Goal: Transaction & Acquisition: Purchase product/service

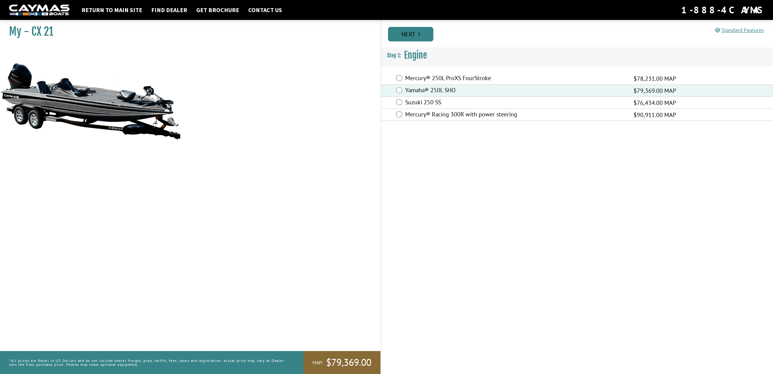
click at [422, 35] on link "Next" at bounding box center [410, 34] width 45 height 14
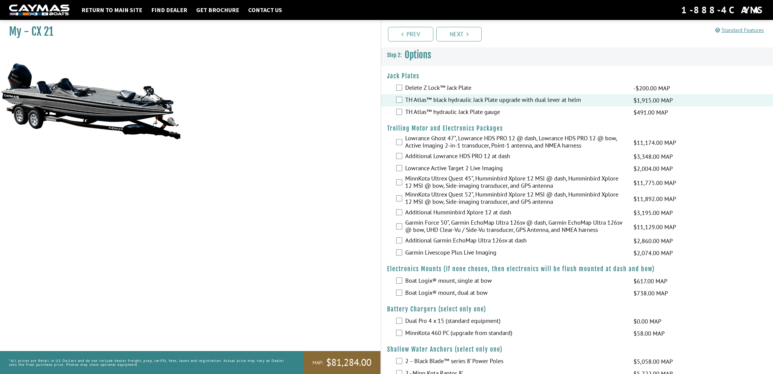
click at [400, 117] on div "TH Atlas™ hydraulic Jack Plate gauge $491.00 MAP $580.00 MSRP" at bounding box center [577, 112] width 392 height 12
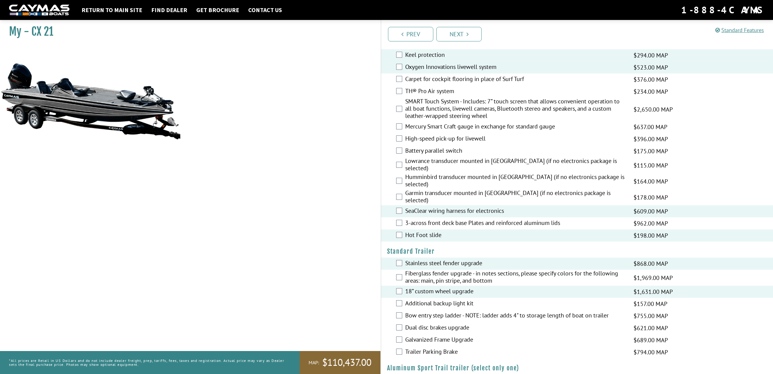
scroll to position [623, 0]
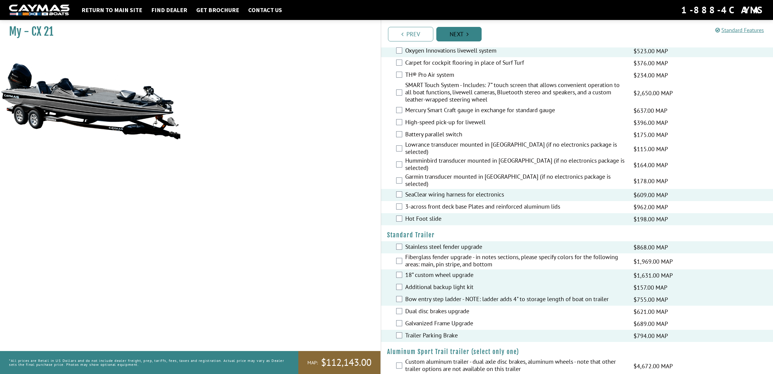
click at [459, 31] on link "Next" at bounding box center [458, 34] width 45 height 14
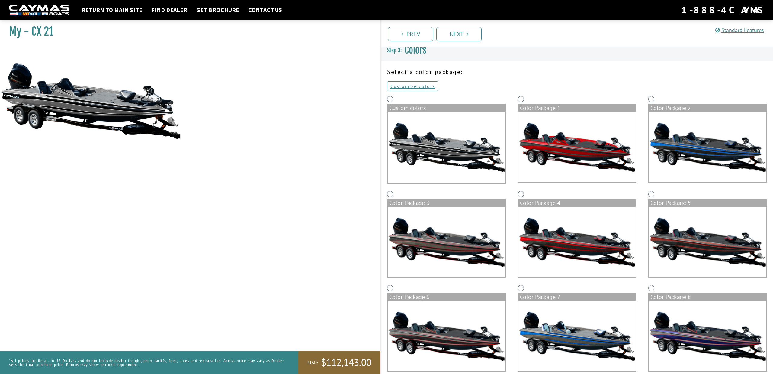
scroll to position [0, 0]
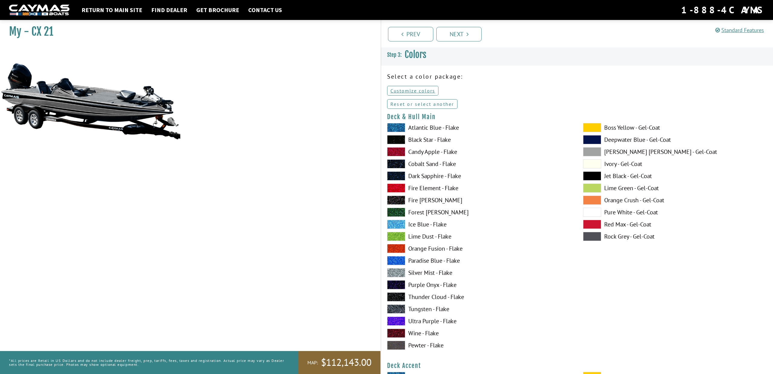
click at [414, 104] on link "Reset or select another" at bounding box center [422, 104] width 70 height 10
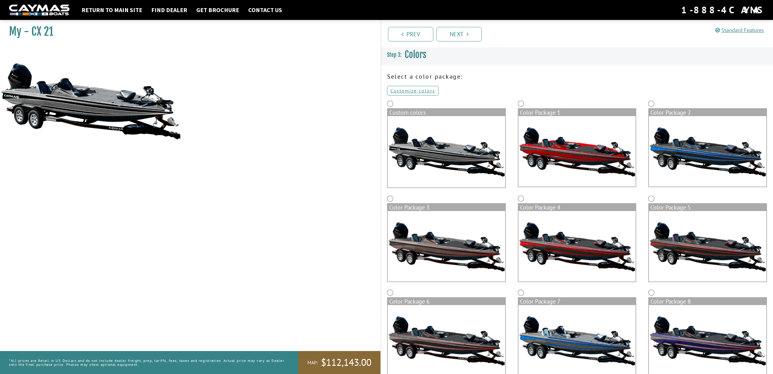
click at [411, 124] on img at bounding box center [447, 151] width 118 height 71
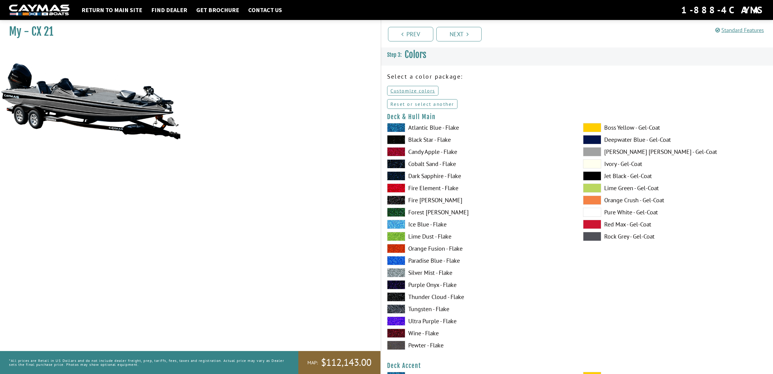
click at [419, 103] on link "Reset or select another" at bounding box center [422, 104] width 70 height 10
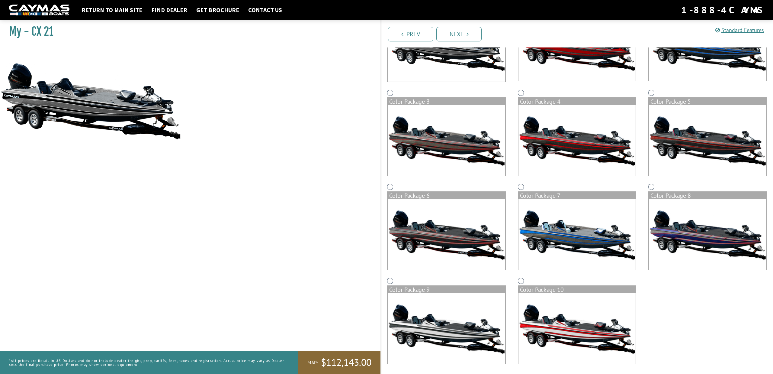
scroll to position [108, 0]
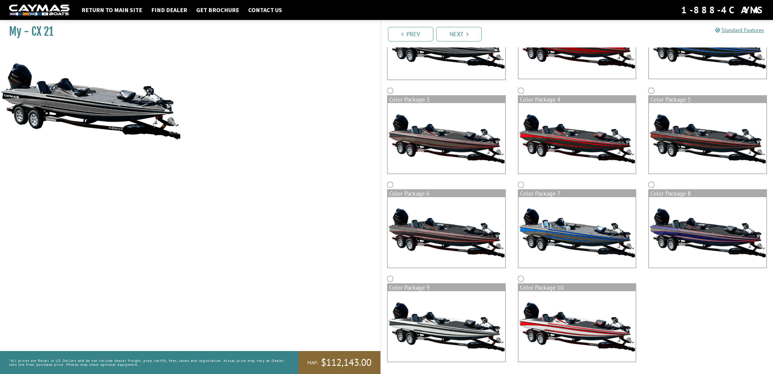
click at [430, 314] on img at bounding box center [447, 326] width 118 height 70
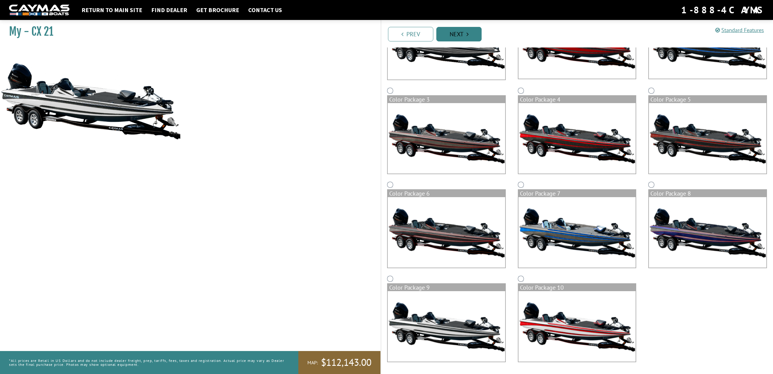
click at [462, 34] on link "Next" at bounding box center [458, 34] width 45 height 14
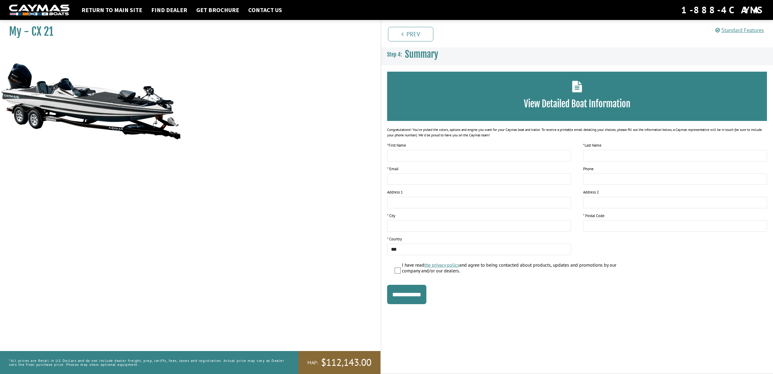
scroll to position [0, 0]
